Goal: Transaction & Acquisition: Purchase product/service

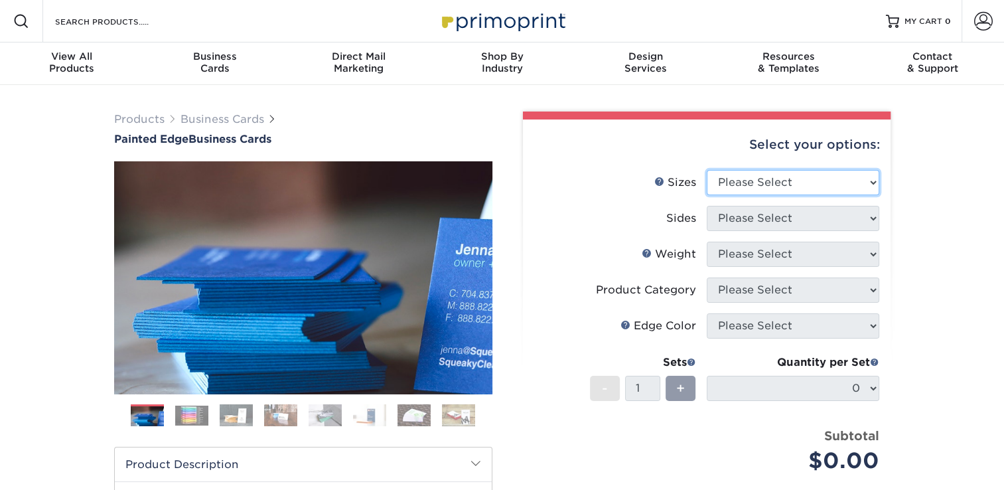
click at [743, 186] on select "Please Select 2" x 3.5" - Standard 2.125" x 3.375" - European 2.5" x 2.5" - Squ…" at bounding box center [793, 182] width 173 height 25
select select "2.00x3.50"
click at [707, 170] on select "Please Select 2" x 3.5" - Standard 2.125" x 3.375" - European 2.5" x 2.5" - Squ…" at bounding box center [793, 182] width 173 height 25
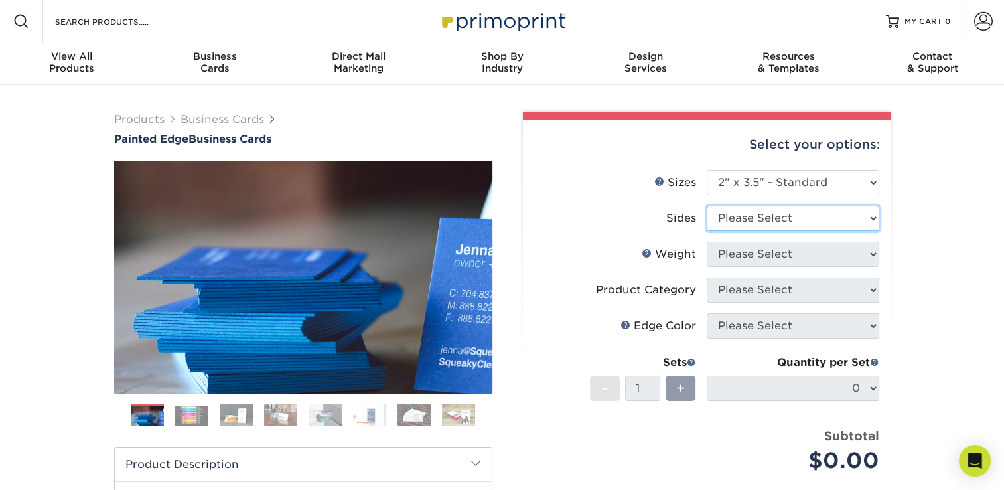
click at [762, 224] on select "Please Select Print Both Sides Print Front Only" at bounding box center [793, 218] width 173 height 25
select select "13abbda7-1d64-4f25-8bb2-c179b224825d"
click at [707, 206] on select "Please Select Print Both Sides Print Front Only" at bounding box center [793, 218] width 173 height 25
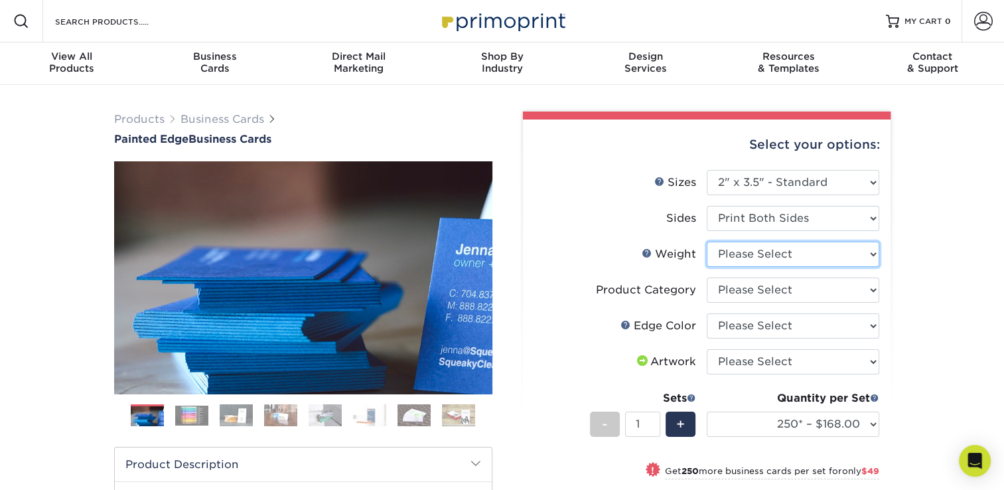
click at [772, 257] on select "Please Select 32PTUC" at bounding box center [793, 254] width 173 height 25
select select "32PTUC"
click at [707, 242] on select "Please Select 32PTUC" at bounding box center [793, 254] width 173 height 25
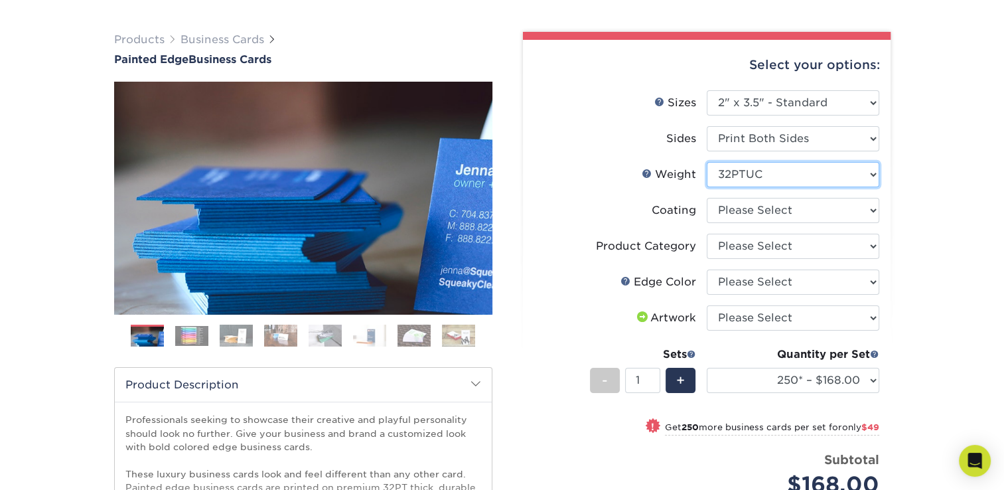
scroll to position [80, 0]
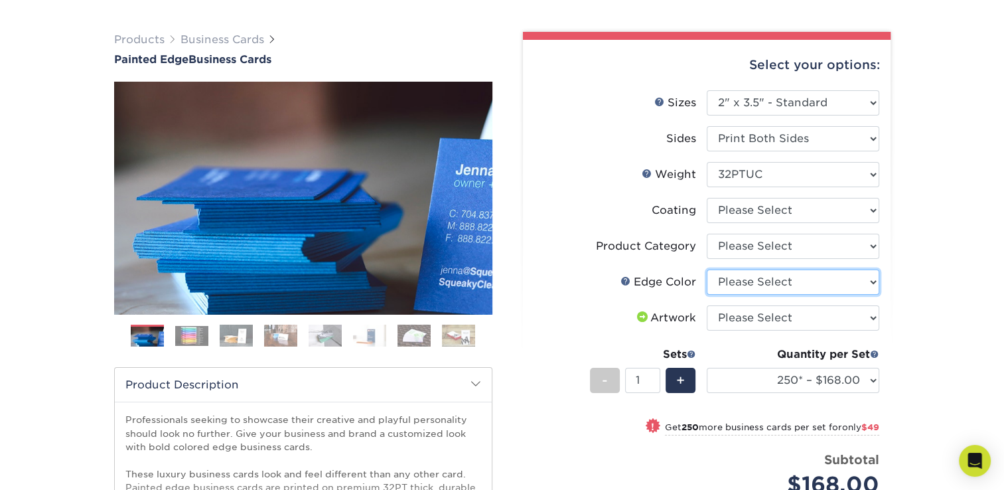
click at [788, 283] on select "Please Select Charcoal Black Brown Blue Pearlescent Blue Pearlescent Gold Pearl…" at bounding box center [793, 281] width 173 height 25
select select "84f43a64-87e1-46ad-aba1-d69946adcbfc"
click at [707, 269] on select "Please Select Charcoal Black Brown Blue Pearlescent Blue Pearlescent Gold Pearl…" at bounding box center [793, 281] width 173 height 25
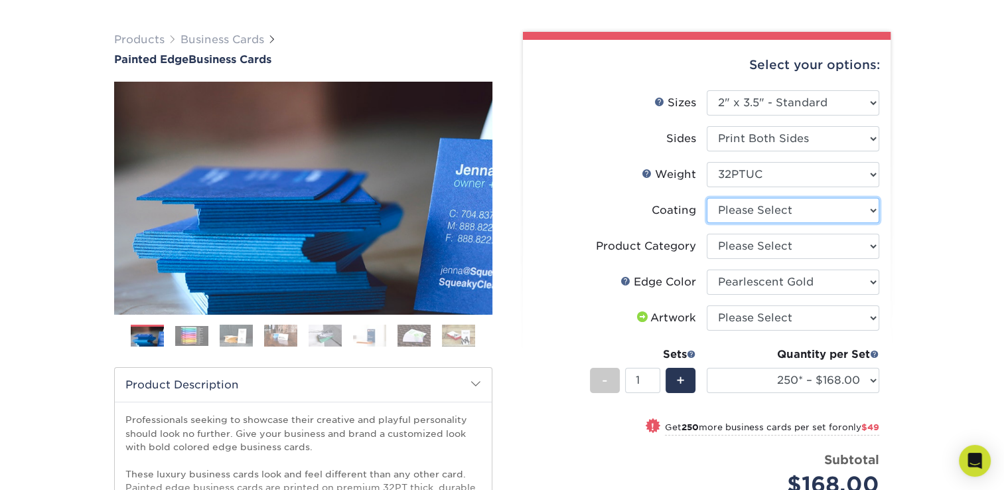
click at [731, 214] on select at bounding box center [793, 210] width 173 height 25
select select "3e7618de-abca-4bda-9f97-8b9129e913d8"
click at [707, 198] on select at bounding box center [793, 210] width 173 height 25
select select "-1"
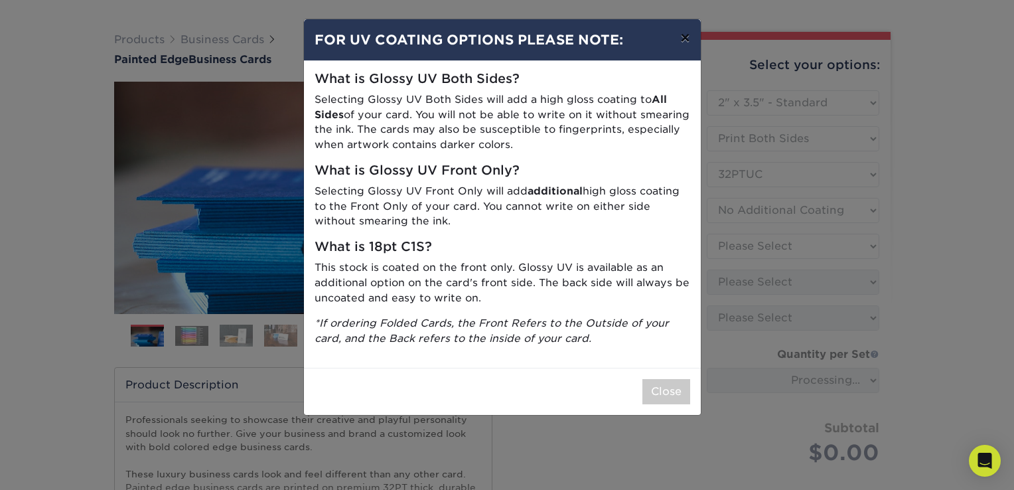
click at [688, 31] on button "×" at bounding box center [685, 37] width 31 height 37
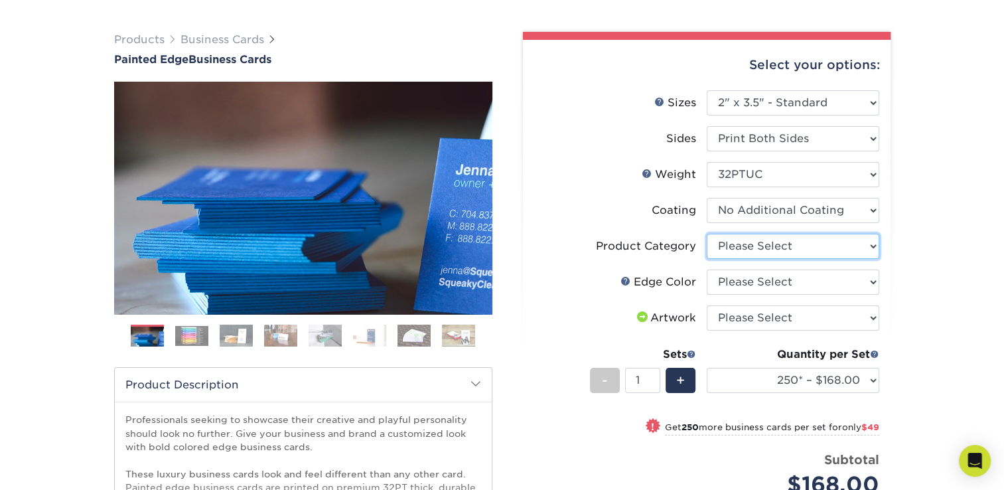
click at [754, 245] on select "Please Select Business Cards" at bounding box center [793, 246] width 173 height 25
select select "3b5148f1-0588-4f88-a218-97bcfdce65c1"
click at [707, 234] on select "Please Select Business Cards" at bounding box center [793, 246] width 173 height 25
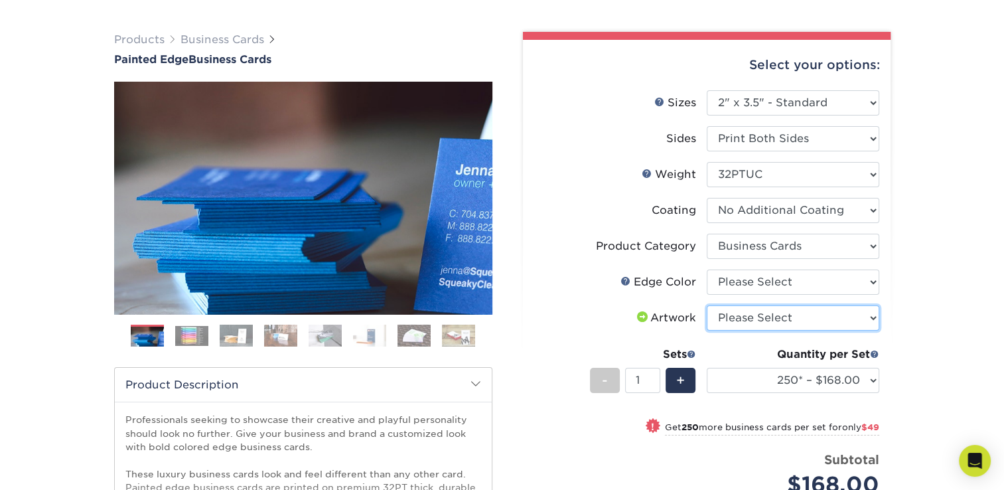
click at [764, 323] on select "Please Select I will upload files I need a design - $100" at bounding box center [793, 317] width 173 height 25
select select "upload"
click at [707, 305] on select "Please Select I will upload files I need a design - $100" at bounding box center [793, 317] width 173 height 25
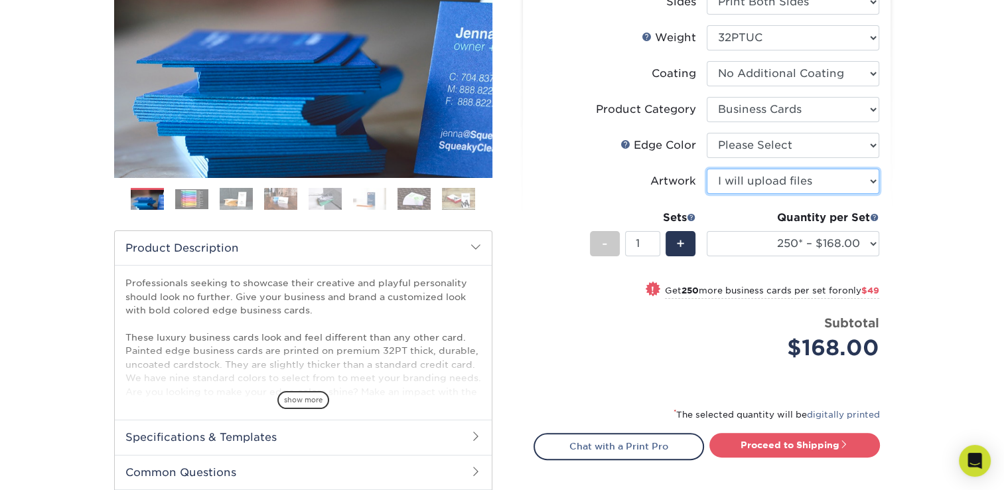
scroll to position [330, 0]
